Goal: Task Accomplishment & Management: Manage account settings

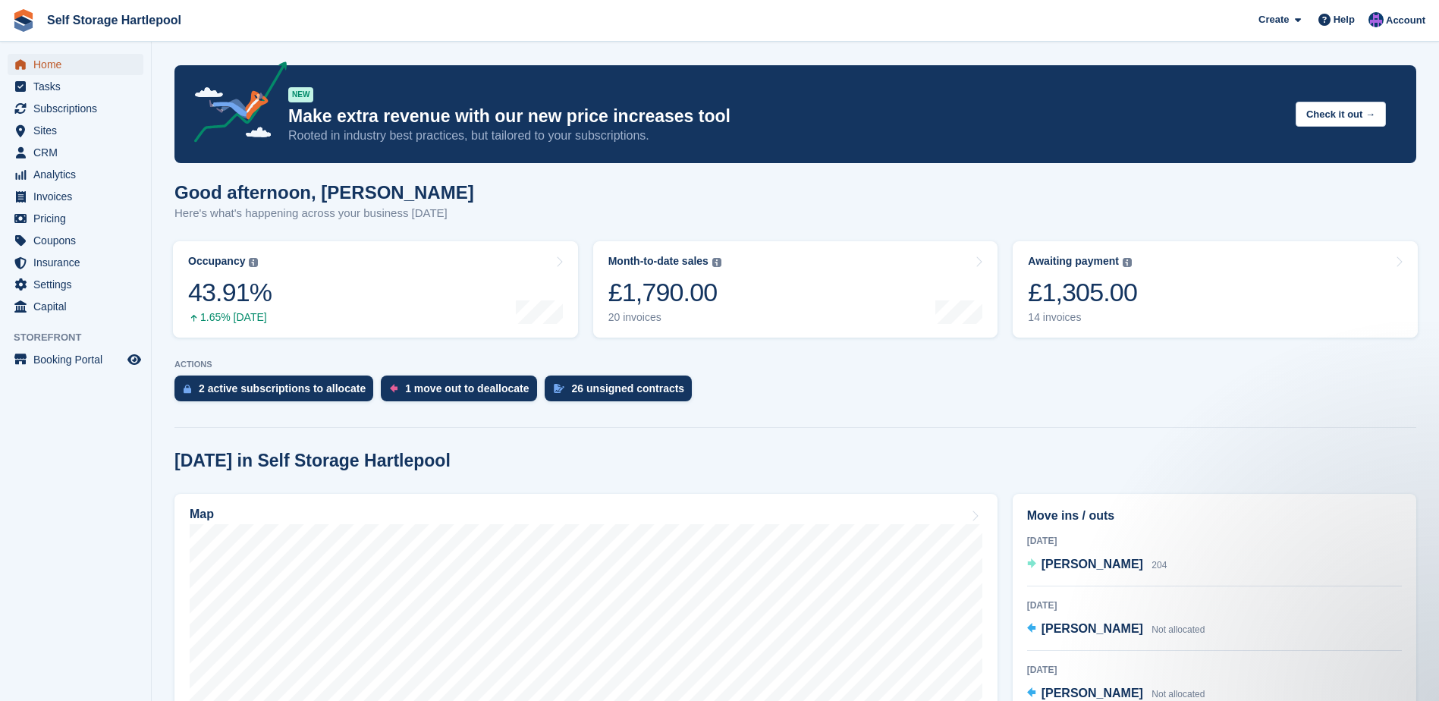
click at [62, 69] on span "Home" at bounding box center [78, 64] width 91 height 21
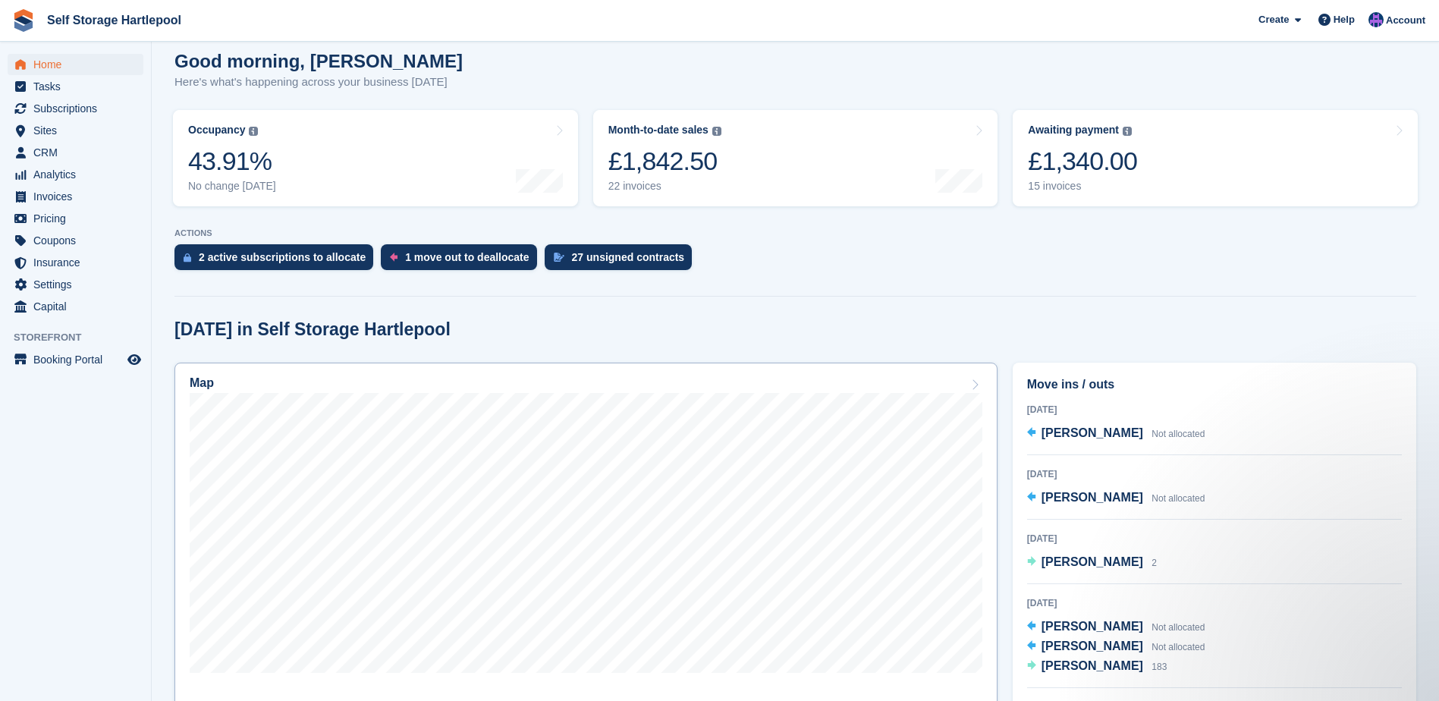
scroll to position [152, 0]
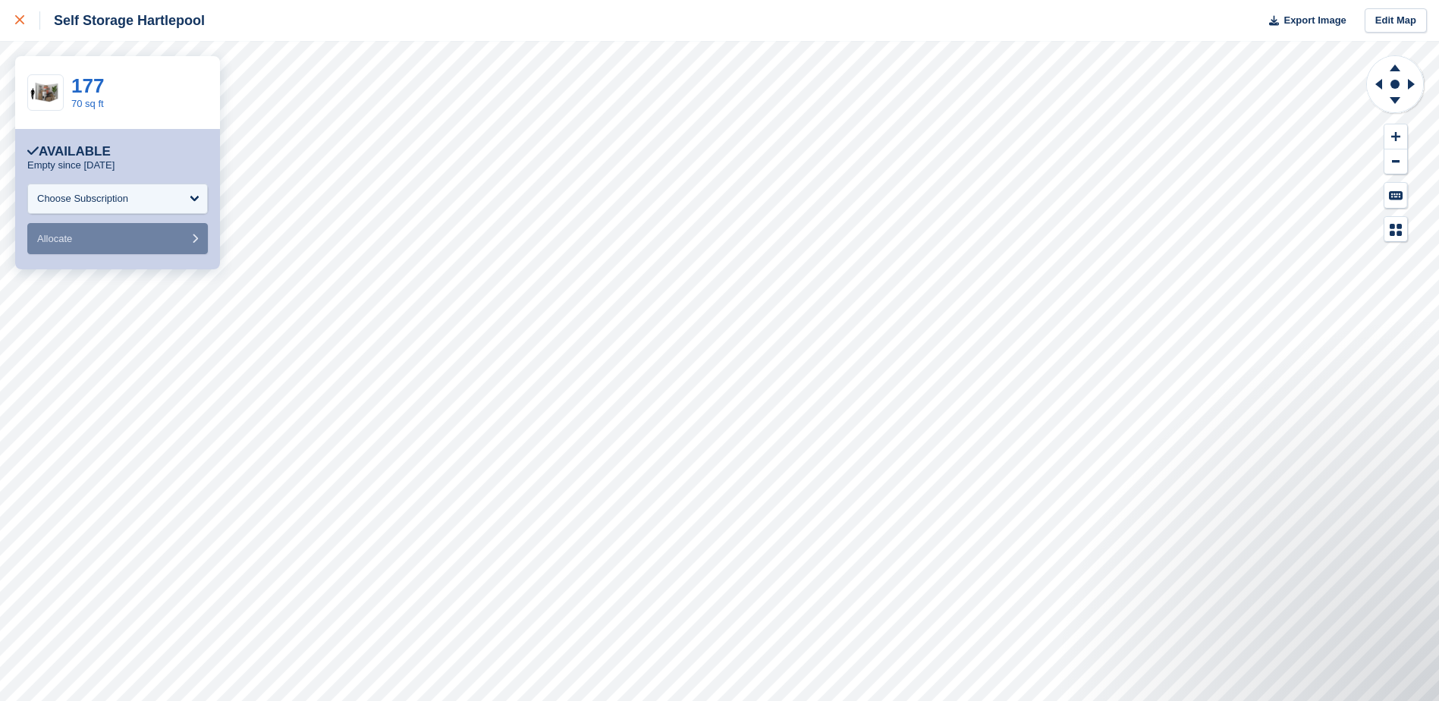
click at [25, 23] on div at bounding box center [27, 20] width 25 height 18
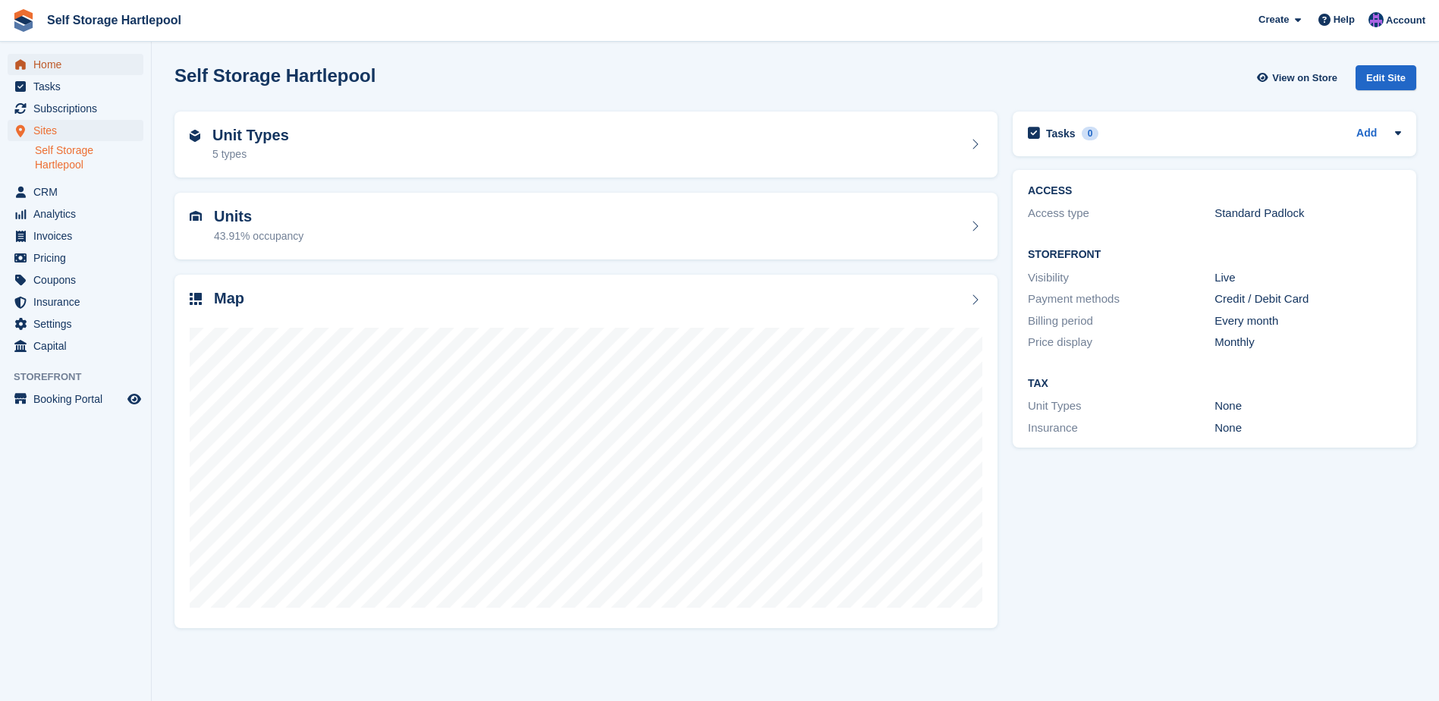
click at [65, 64] on span "Home" at bounding box center [78, 64] width 91 height 21
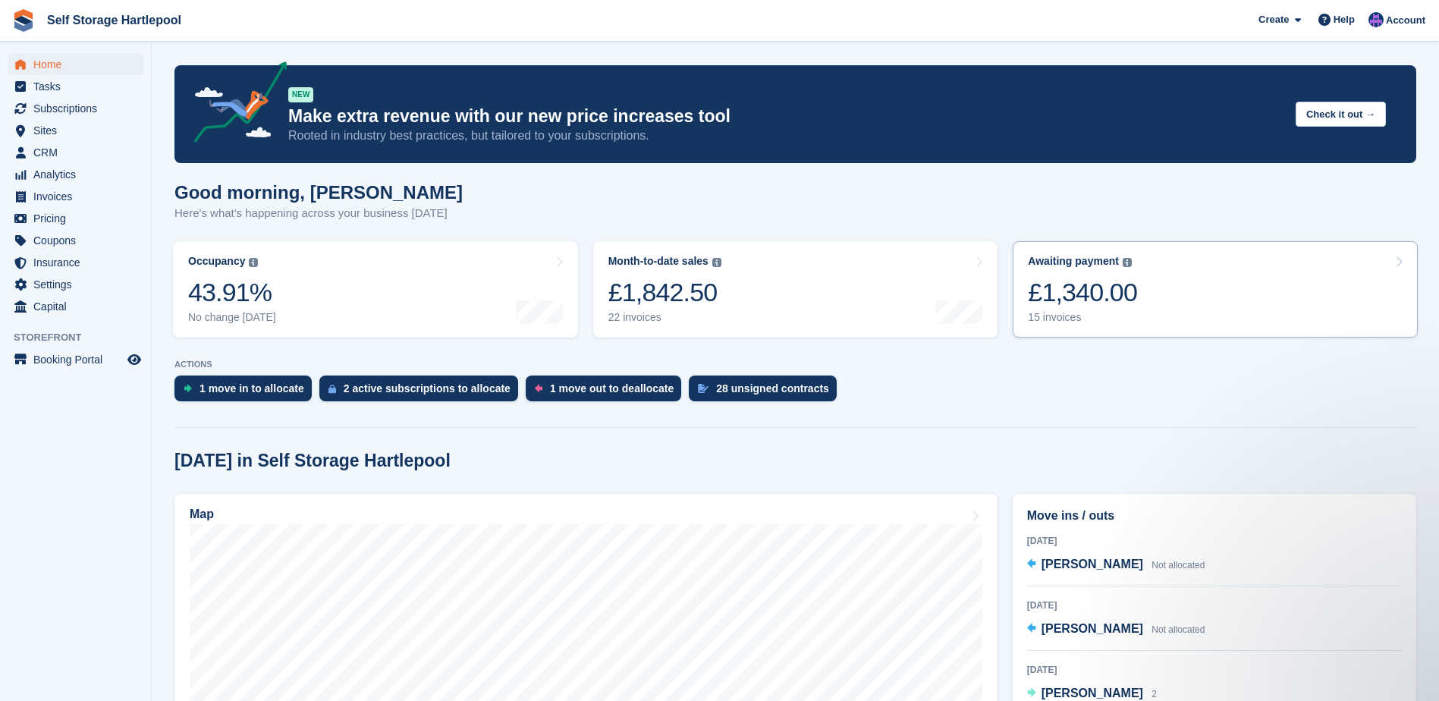
click at [1193, 294] on link "Awaiting payment The total outstanding balance on all open invoices. £1,340.00 …" at bounding box center [1215, 289] width 405 height 96
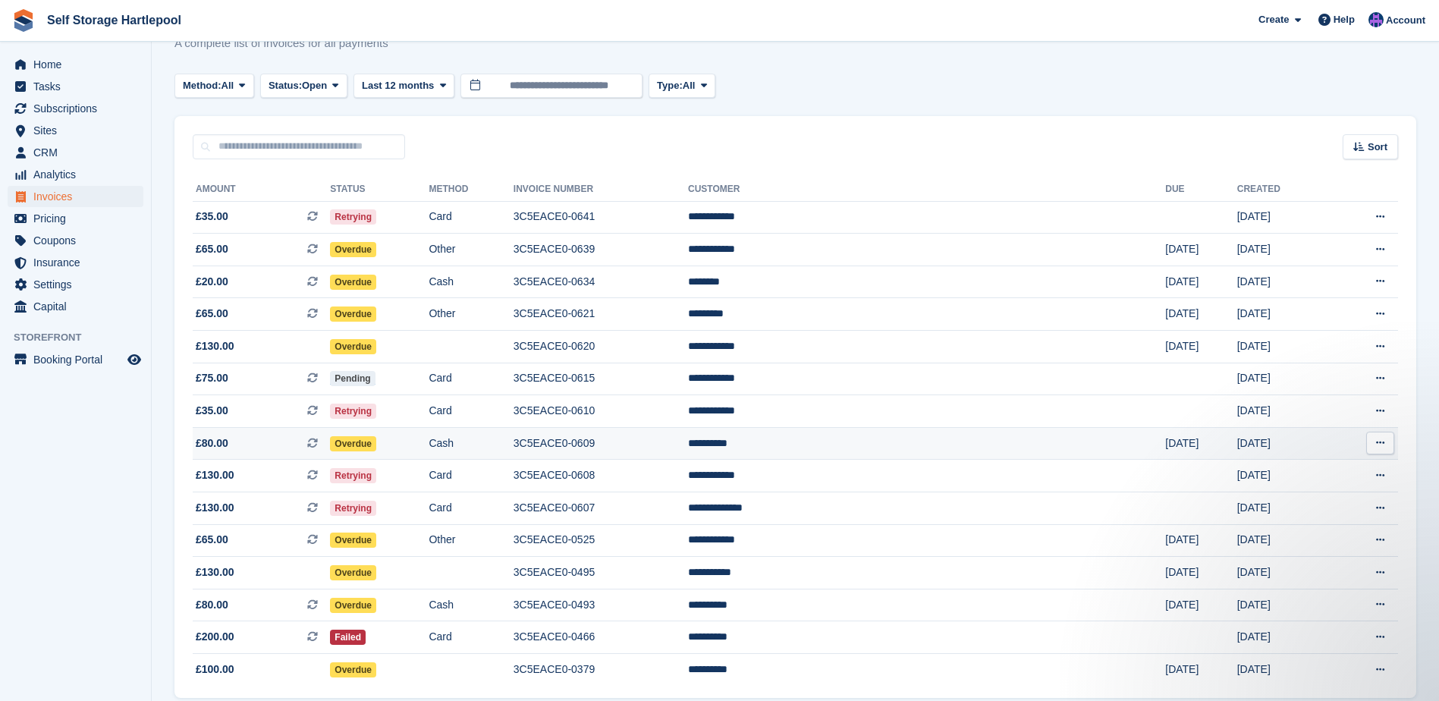
scroll to position [114, 0]
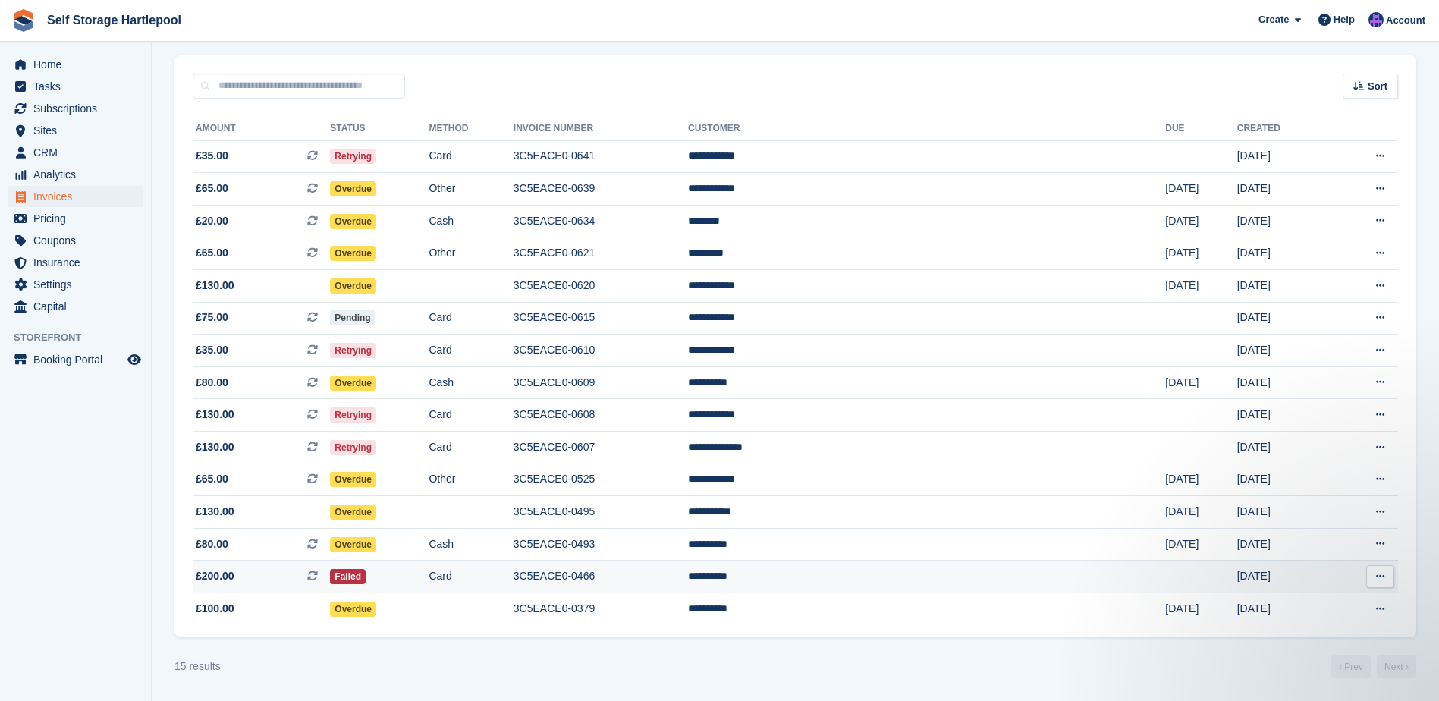
click at [429, 577] on td "Failed" at bounding box center [379, 577] width 99 height 33
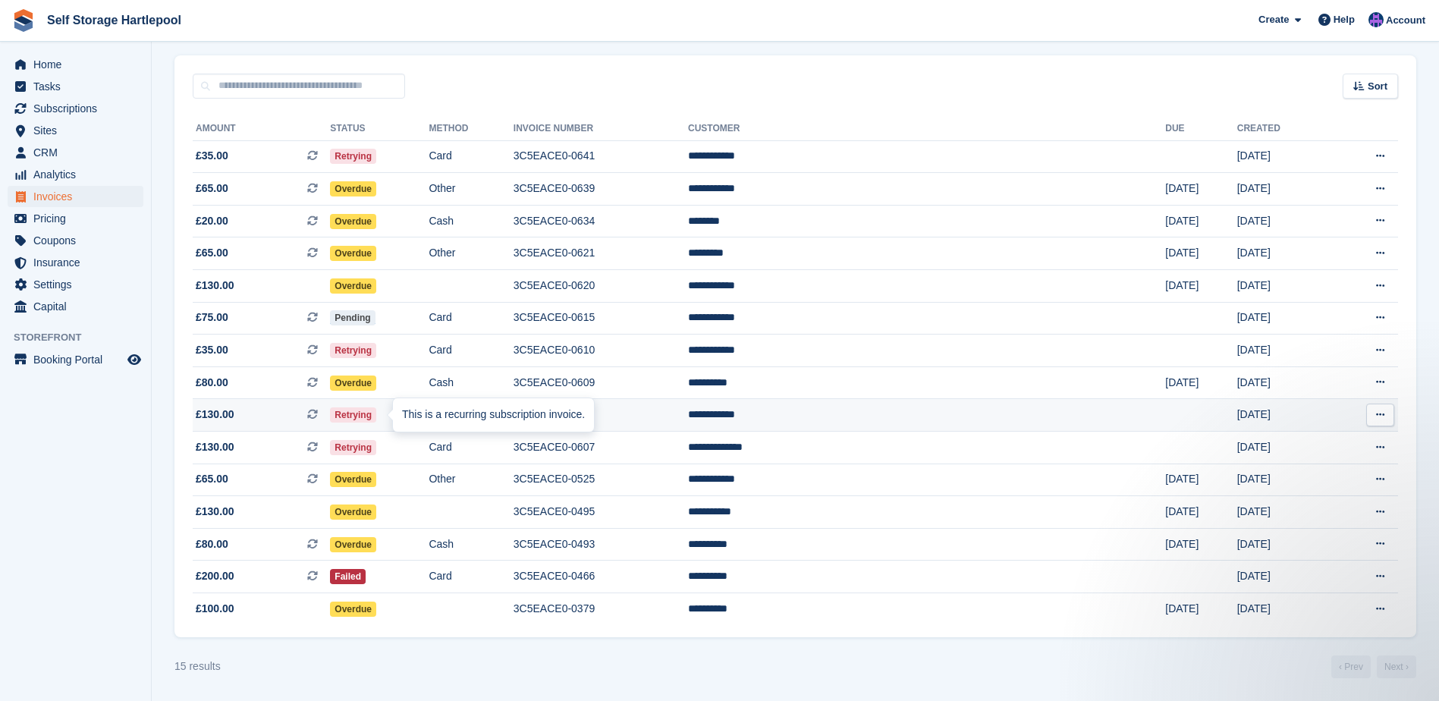
click at [318, 418] on icon at bounding box center [312, 414] width 11 height 11
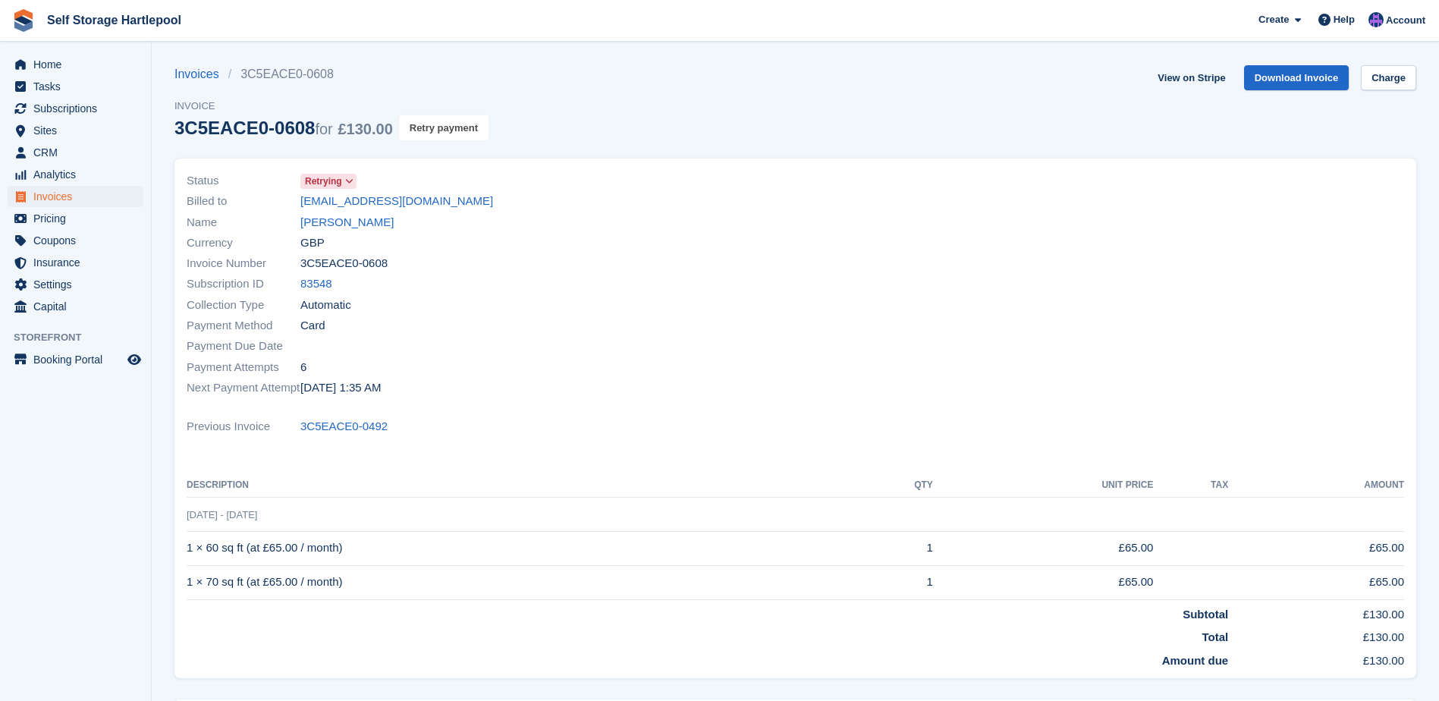
drag, startPoint x: 426, startPoint y: 135, endPoint x: 808, endPoint y: 47, distance: 391.7
click at [426, 135] on button "Retry payment" at bounding box center [444, 127] width 90 height 25
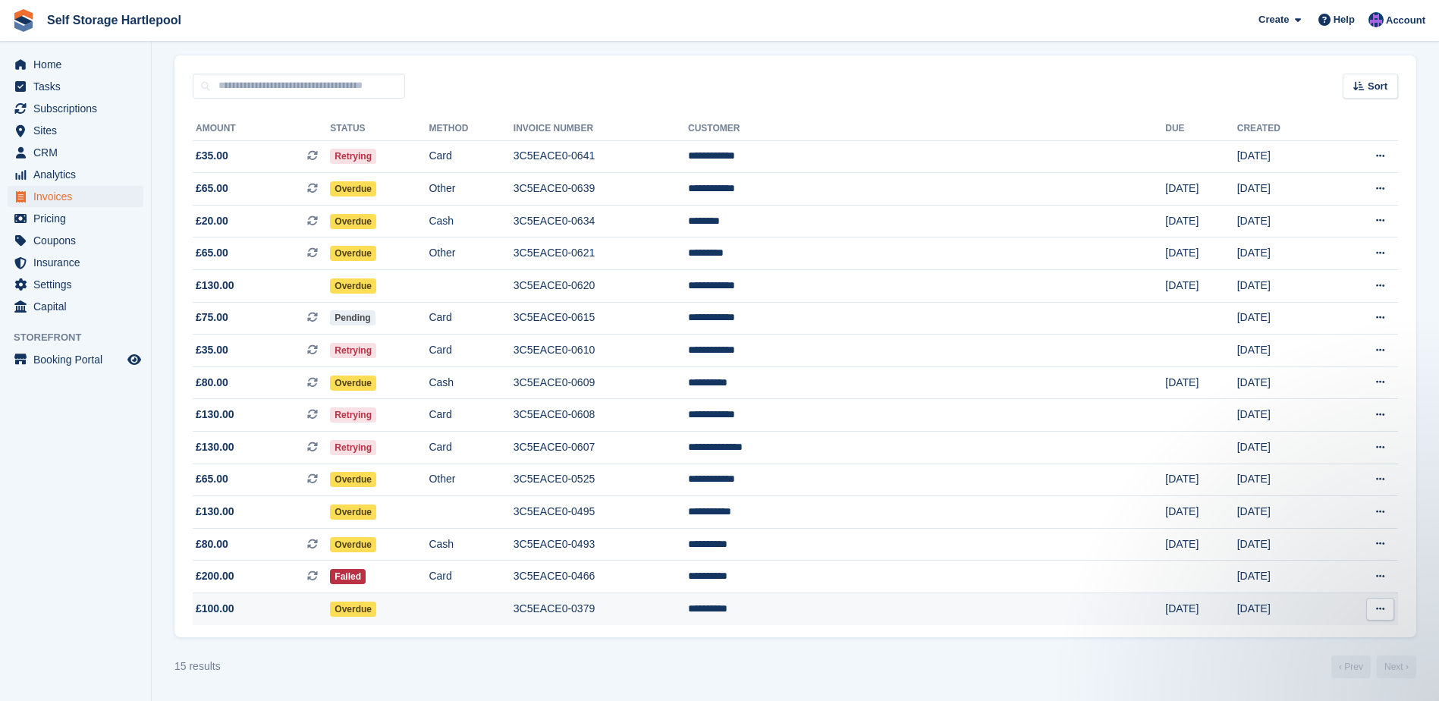
click at [905, 605] on td "**********" at bounding box center [926, 609] width 477 height 32
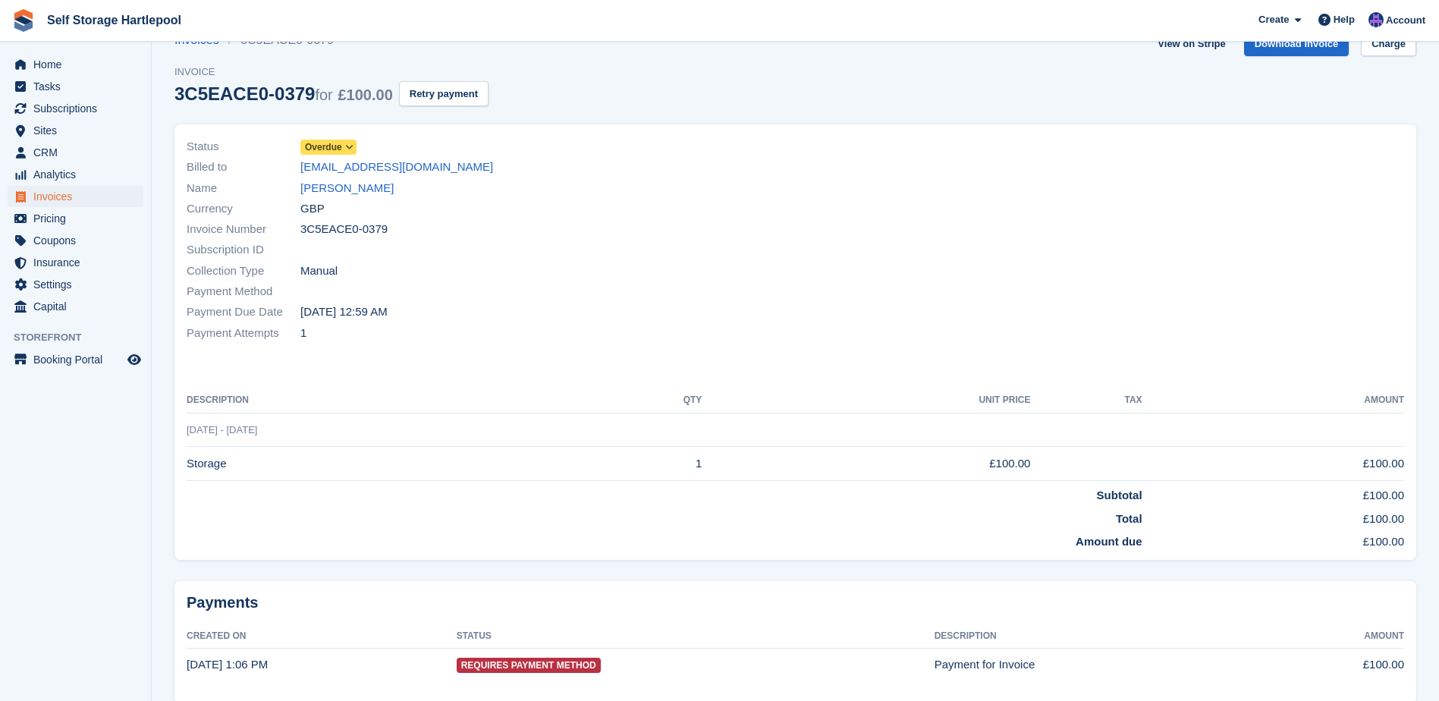
scroll to position [86, 0]
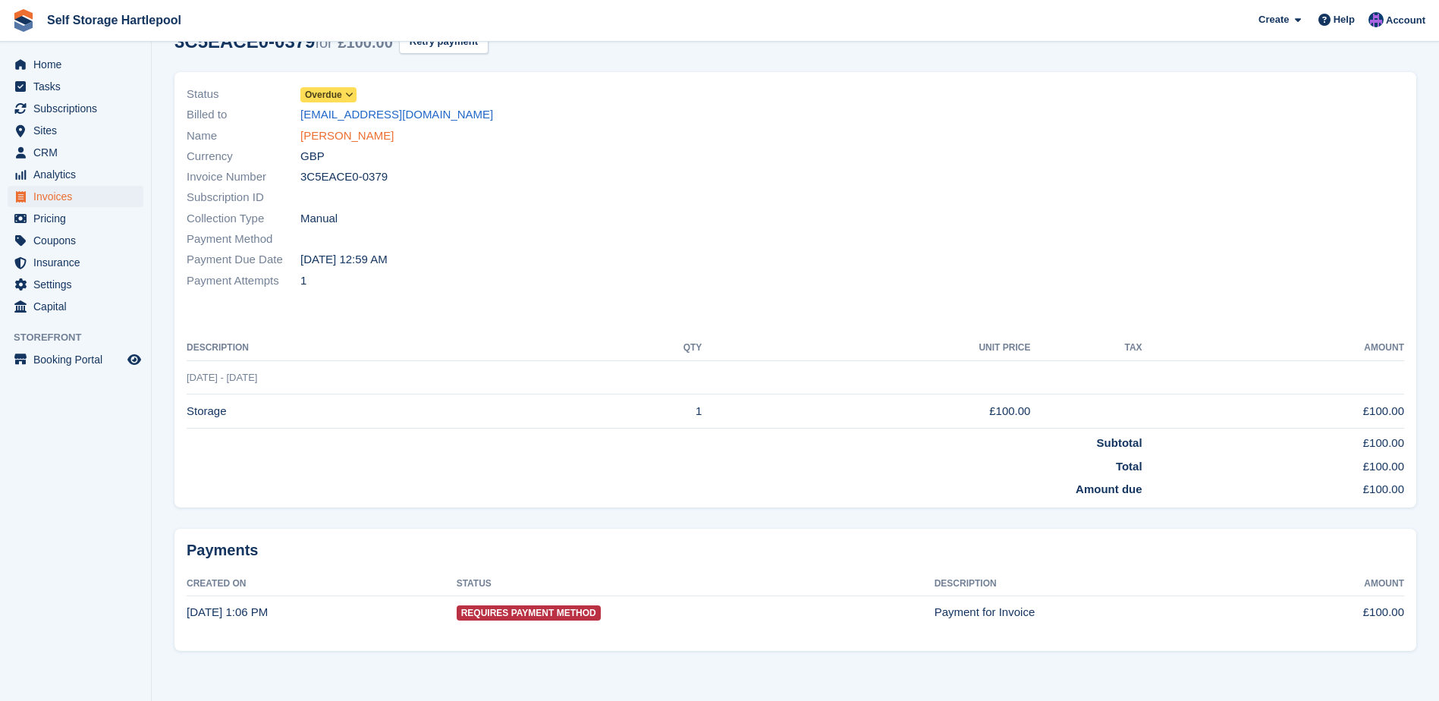
click at [324, 137] on link "Dan mclean" at bounding box center [346, 135] width 93 height 17
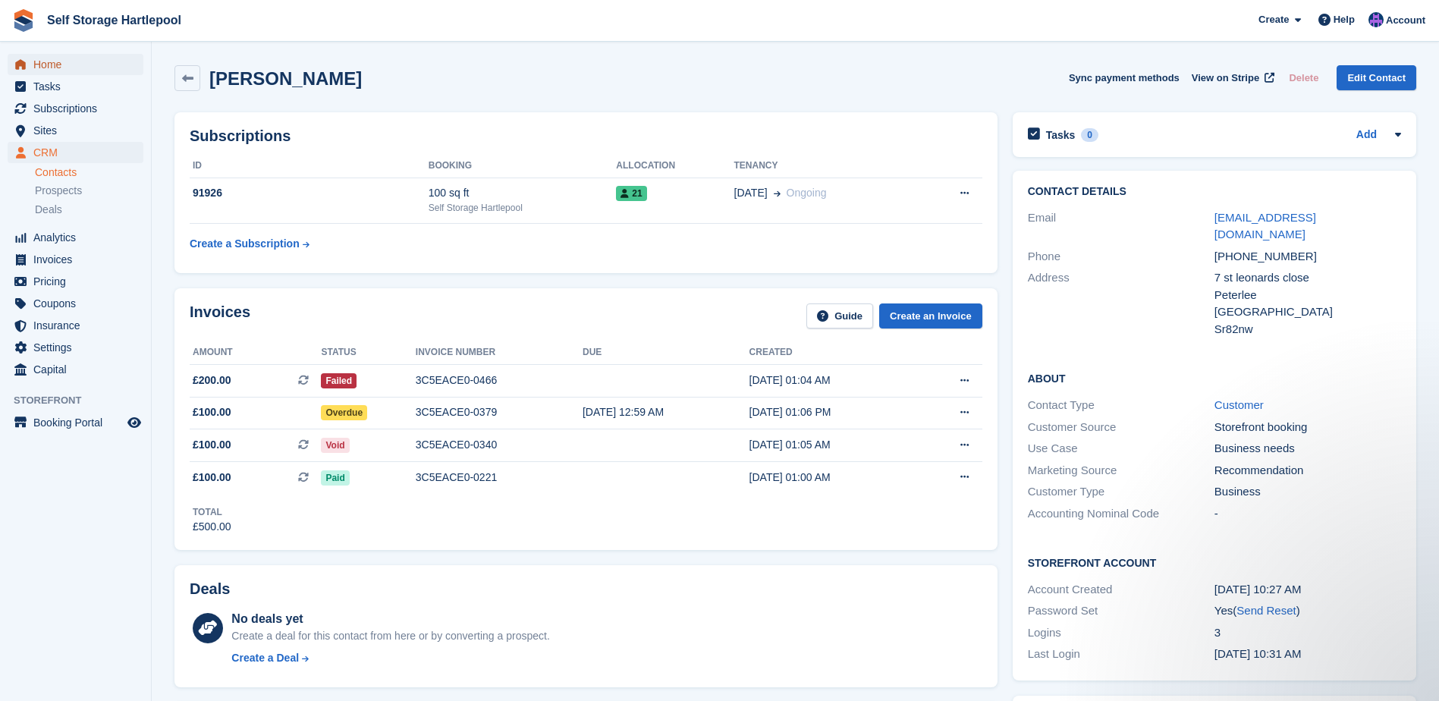
click at [58, 71] on span "Home" at bounding box center [78, 64] width 91 height 21
